Goal: Information Seeking & Learning: Learn about a topic

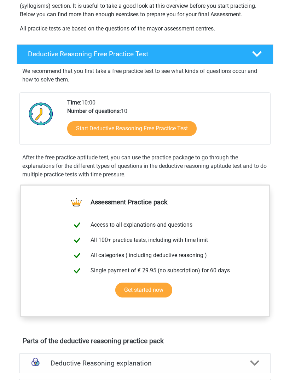
scroll to position [130, 0]
click at [179, 127] on link "Start Deductive Reasoning Free Practice Test" at bounding box center [132, 128] width 130 height 15
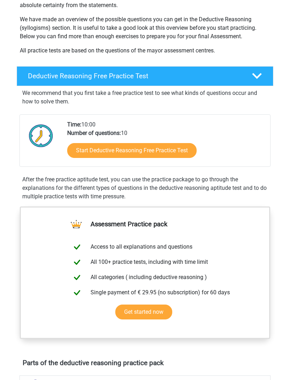
scroll to position [108, 0]
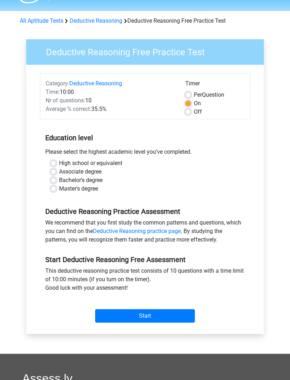
scroll to position [19, 0]
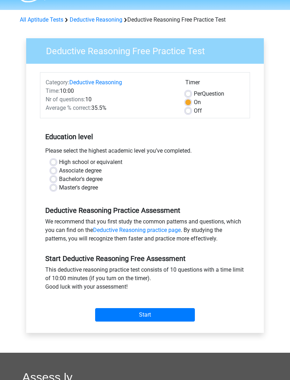
click at [59, 173] on label "Associate degree" at bounding box center [80, 171] width 42 height 8
click at [54, 173] on input "Associate degree" at bounding box center [54, 170] width 6 height 7
radio input "true"
click at [59, 178] on label "Bachelor's degree" at bounding box center [81, 179] width 44 height 8
click at [51, 178] on input "Bachelor's degree" at bounding box center [54, 178] width 6 height 7
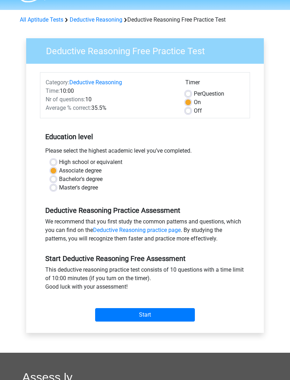
radio input "true"
click at [178, 313] on input "Start" at bounding box center [145, 314] width 100 height 13
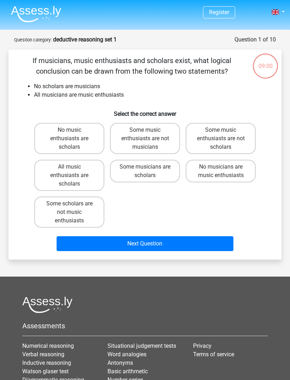
click at [51, 138] on label "No music enthusiasts are scholars" at bounding box center [69, 138] width 70 height 31
click at [69, 135] on input "No music enthusiasts are scholars" at bounding box center [71, 132] width 5 height 5
radio input "true"
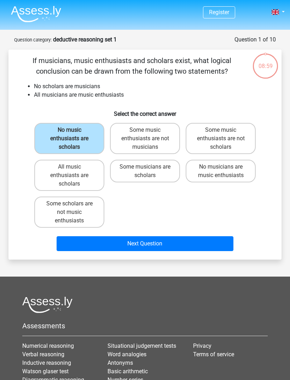
click at [185, 244] on button "Next Question" at bounding box center [145, 243] width 177 height 15
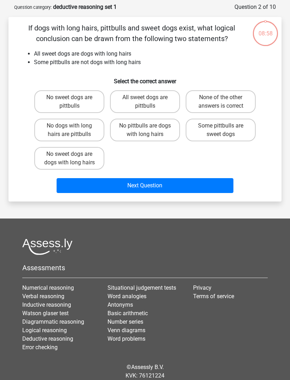
scroll to position [35, 0]
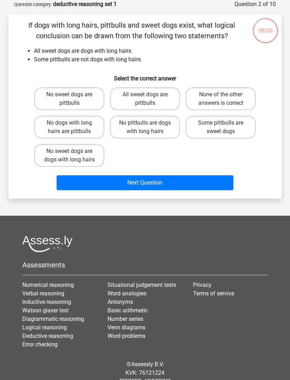
click at [233, 124] on label "Some pittbulls are sweet dogs" at bounding box center [221, 127] width 70 height 23
click at [225, 124] on input "Some pittbulls are sweet dogs" at bounding box center [223, 125] width 5 height 5
radio input "true"
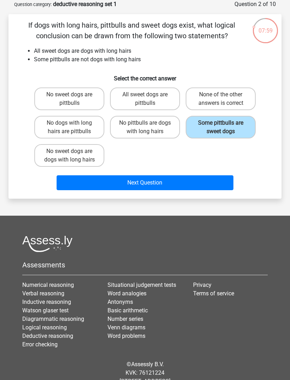
click at [213, 180] on button "Next Question" at bounding box center [145, 182] width 177 height 15
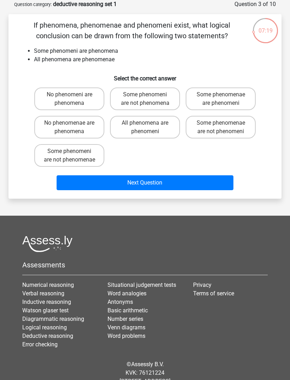
click at [61, 158] on label "Some phenomeni are not phenomenae" at bounding box center [69, 155] width 70 height 23
click at [69, 156] on input "Some phenomeni are not phenomenae" at bounding box center [71, 153] width 5 height 5
radio input "true"
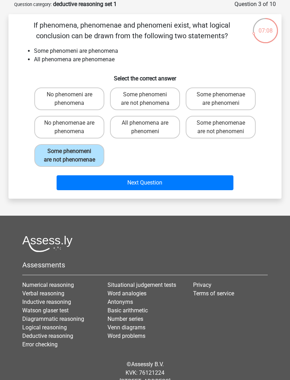
click at [155, 102] on label "Some phenomeni are not phenomena" at bounding box center [145, 98] width 70 height 23
click at [150, 99] on input "Some phenomeni are not phenomena" at bounding box center [147, 97] width 5 height 5
radio input "true"
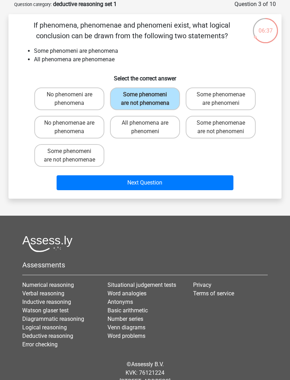
click at [187, 190] on button "Next Question" at bounding box center [145, 182] width 177 height 15
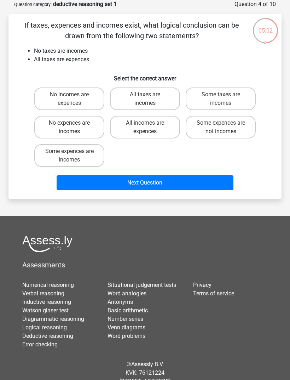
click at [168, 188] on button "Next Question" at bounding box center [145, 182] width 177 height 15
click at [46, 98] on label "No incomes are expences" at bounding box center [69, 98] width 70 height 23
click at [69, 98] on input "No incomes are expences" at bounding box center [71, 97] width 5 height 5
radio input "true"
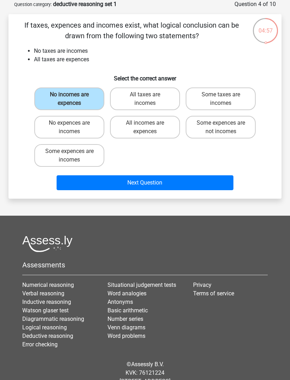
click at [181, 182] on button "Next Question" at bounding box center [145, 182] width 177 height 15
click at [51, 97] on label "No incomes are expences" at bounding box center [69, 98] width 70 height 23
click at [69, 97] on input "No incomes are expences" at bounding box center [71, 97] width 5 height 5
click at [168, 183] on button "Next Question" at bounding box center [145, 182] width 177 height 15
click at [57, 103] on label "No incomes are expences" at bounding box center [69, 98] width 70 height 23
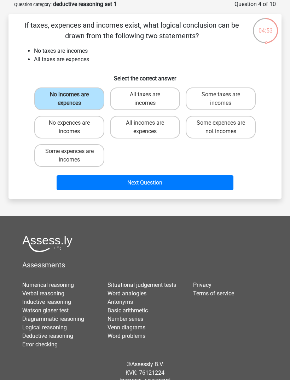
click at [69, 99] on input "No incomes are expences" at bounding box center [71, 97] width 5 height 5
click at [49, 97] on label "No incomes are expences" at bounding box center [69, 98] width 70 height 23
click at [69, 97] on input "No incomes are expences" at bounding box center [71, 97] width 5 height 5
click at [61, 101] on label "No incomes are expences" at bounding box center [69, 98] width 70 height 23
click at [69, 99] on input "No incomes are expences" at bounding box center [71, 97] width 5 height 5
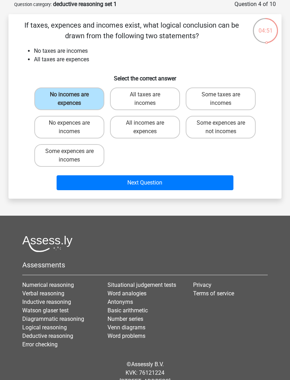
click at [66, 126] on label "No expences are incomes" at bounding box center [69, 127] width 70 height 23
click at [69, 126] on input "No expences are incomes" at bounding box center [71, 125] width 5 height 5
radio input "true"
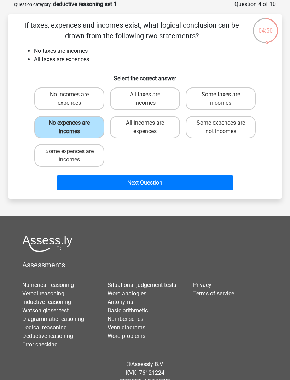
click at [78, 102] on label "No incomes are expences" at bounding box center [69, 98] width 70 height 23
click at [74, 99] on input "No incomes are expences" at bounding box center [71, 97] width 5 height 5
radio input "true"
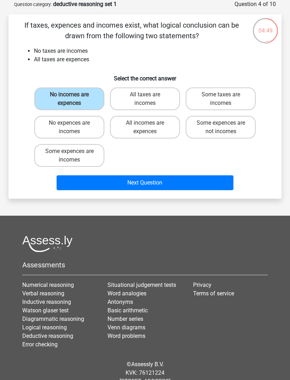
click at [171, 185] on button "Next Question" at bounding box center [145, 182] width 177 height 15
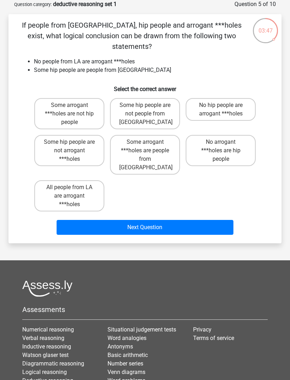
click at [234, 98] on label "No hip people are arrogant ***holes" at bounding box center [221, 109] width 70 height 23
click at [225, 105] on input "No hip people are arrogant ***holes" at bounding box center [223, 107] width 5 height 5
radio input "true"
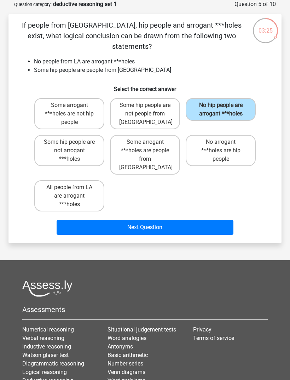
click at [60, 180] on label "All people from LA are arrogant ***holes" at bounding box center [69, 195] width 70 height 31
click at [69, 187] on input "All people from LA are arrogant ***holes" at bounding box center [71, 189] width 5 height 5
radio input "true"
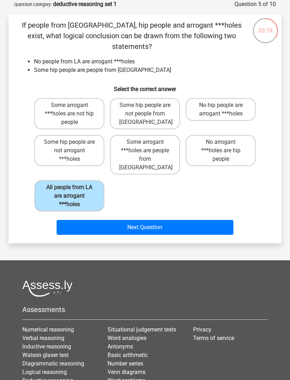
click at [56, 145] on label "Some hip people are not arrogant ***holes" at bounding box center [69, 150] width 70 height 31
click at [69, 145] on input "Some hip people are not arrogant ***holes" at bounding box center [71, 144] width 5 height 5
radio input "true"
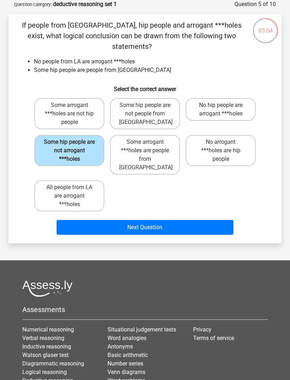
click at [156, 98] on label "Some hip people are not people from LA" at bounding box center [145, 113] width 70 height 31
click at [150, 105] on input "Some hip people are not people from LA" at bounding box center [147, 107] width 5 height 5
radio input "true"
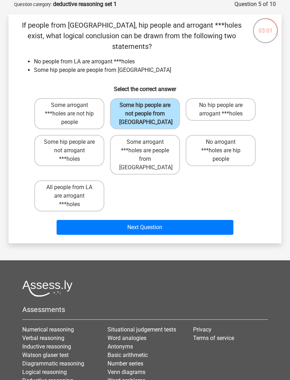
click at [173, 220] on button "Next Question" at bounding box center [145, 227] width 177 height 15
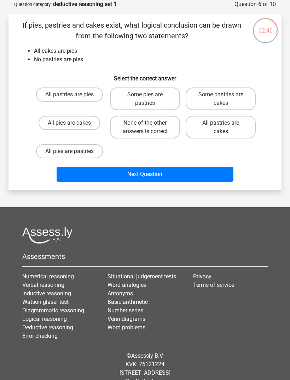
click at [49, 121] on label "All pies are cakes" at bounding box center [70, 123] width 62 height 14
click at [69, 123] on input "All pies are cakes" at bounding box center [71, 125] width 5 height 5
radio input "true"
click at [149, 125] on input "None of the other answers is correct" at bounding box center [147, 125] width 5 height 5
radio input "true"
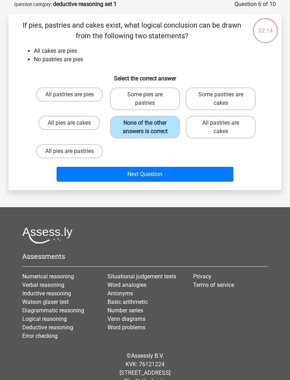
click at [199, 170] on button "Next Question" at bounding box center [145, 174] width 177 height 15
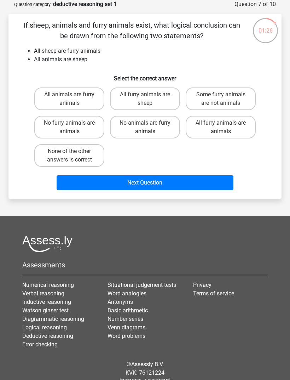
click at [250, 123] on label "All furry animals are animals" at bounding box center [221, 127] width 70 height 23
click at [225, 123] on input "All furry animals are animals" at bounding box center [223, 125] width 5 height 5
radio input "true"
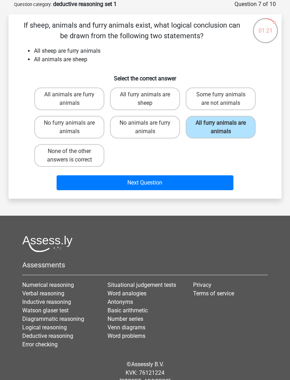
click at [54, 150] on label "None of the other answers is correct" at bounding box center [69, 155] width 70 height 23
click at [69, 151] on input "None of the other answers is correct" at bounding box center [71, 153] width 5 height 5
radio input "true"
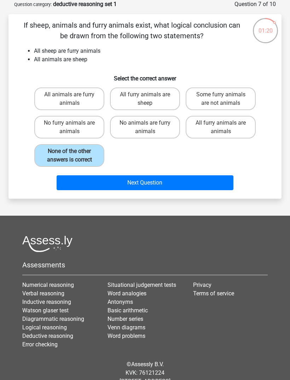
click at [156, 178] on button "Next Question" at bounding box center [145, 182] width 177 height 15
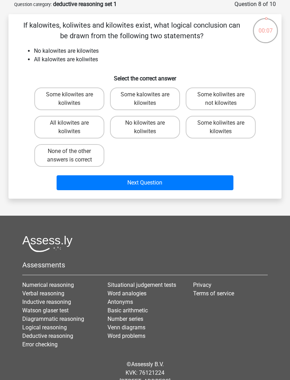
click at [244, 124] on label "Some koliwites are kilowites" at bounding box center [221, 127] width 70 height 23
click at [225, 124] on input "Some koliwites are kilowites" at bounding box center [223, 125] width 5 height 5
radio input "true"
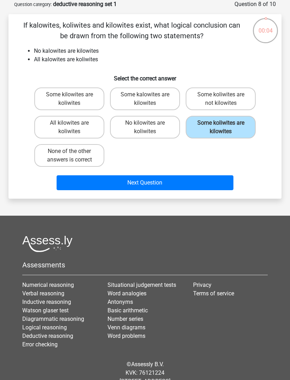
click at [180, 184] on button "Next Question" at bounding box center [145, 182] width 177 height 15
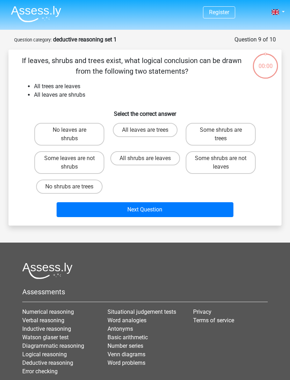
scroll to position [35, 0]
